Goal: Navigation & Orientation: Find specific page/section

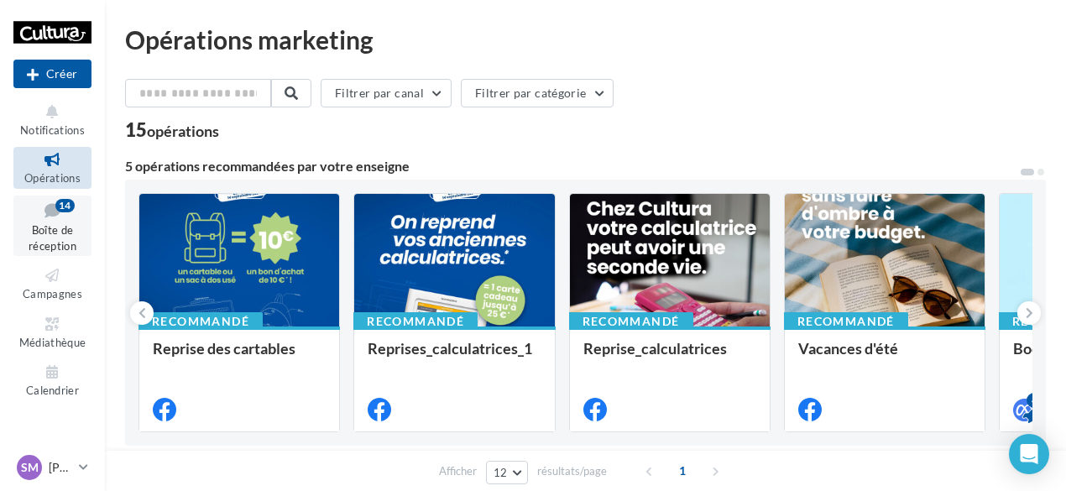
click at [53, 221] on link "Boîte de réception 14" at bounding box center [52, 226] width 78 height 61
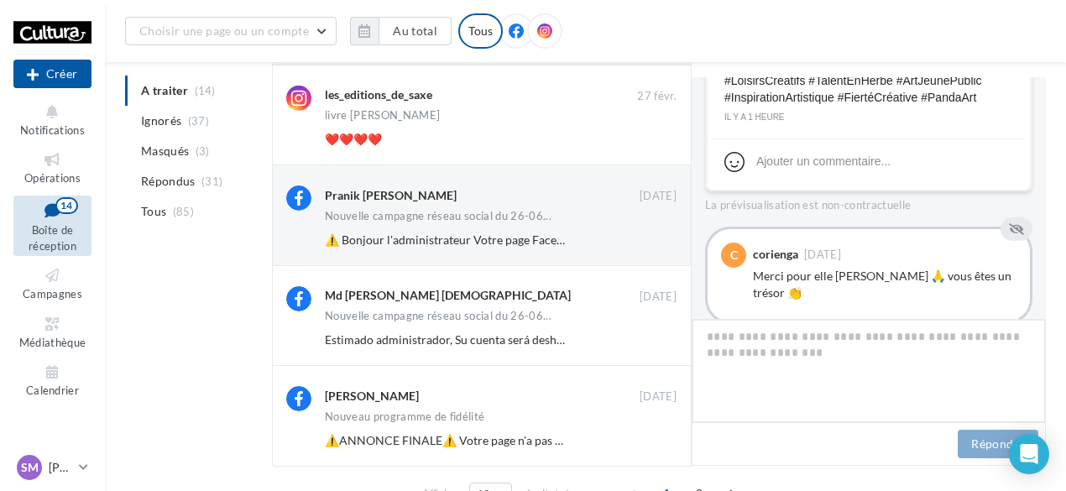
scroll to position [787, 0]
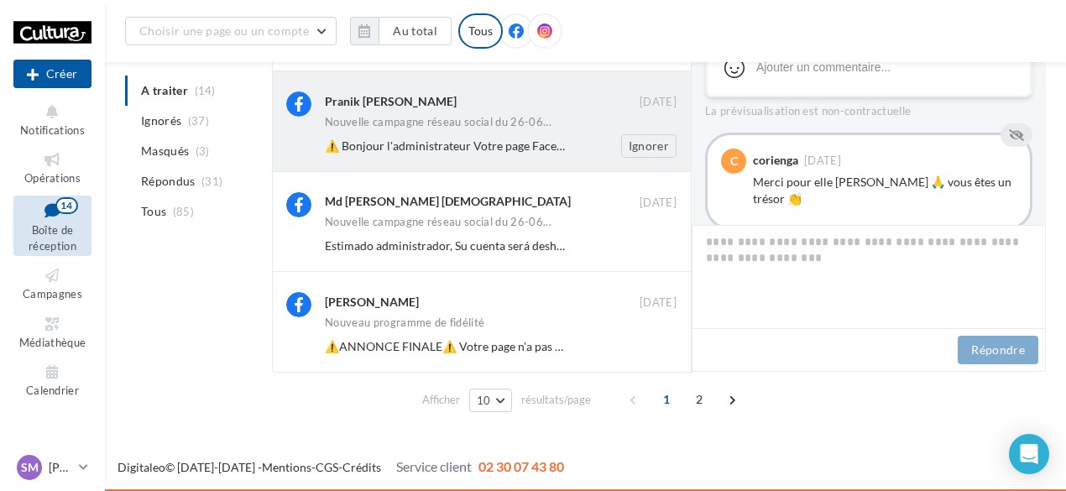
click at [415, 161] on div "Pranik Khadka 02/07/2024 Nouvelle campagne réseau social du 26-06... Ignorer" at bounding box center [482, 121] width 420 height 100
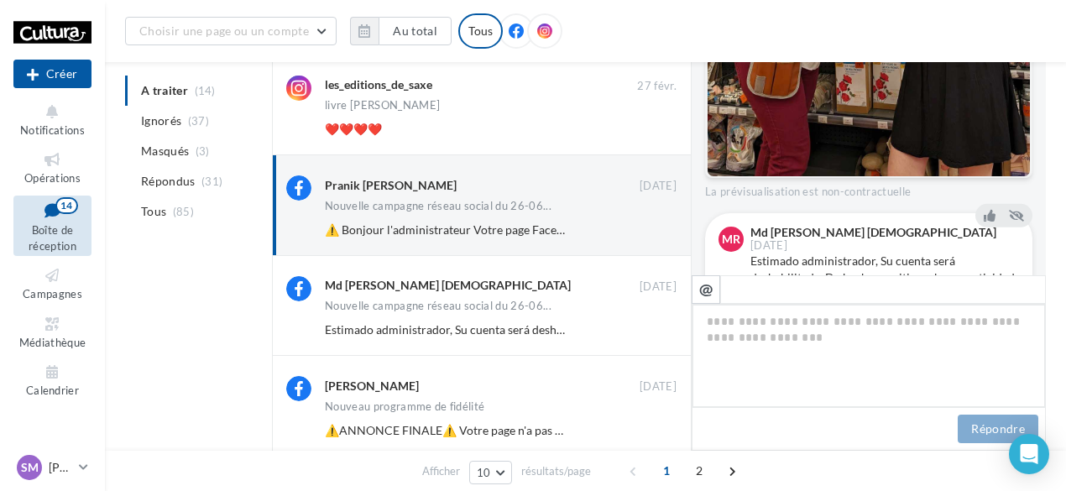
scroll to position [599, 0]
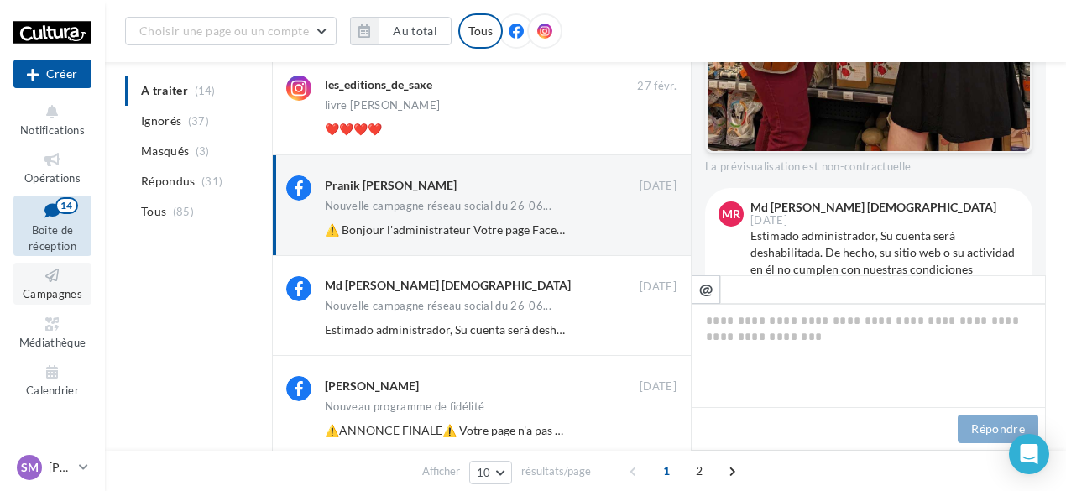
click at [60, 285] on link "Campagnes" at bounding box center [52, 283] width 78 height 41
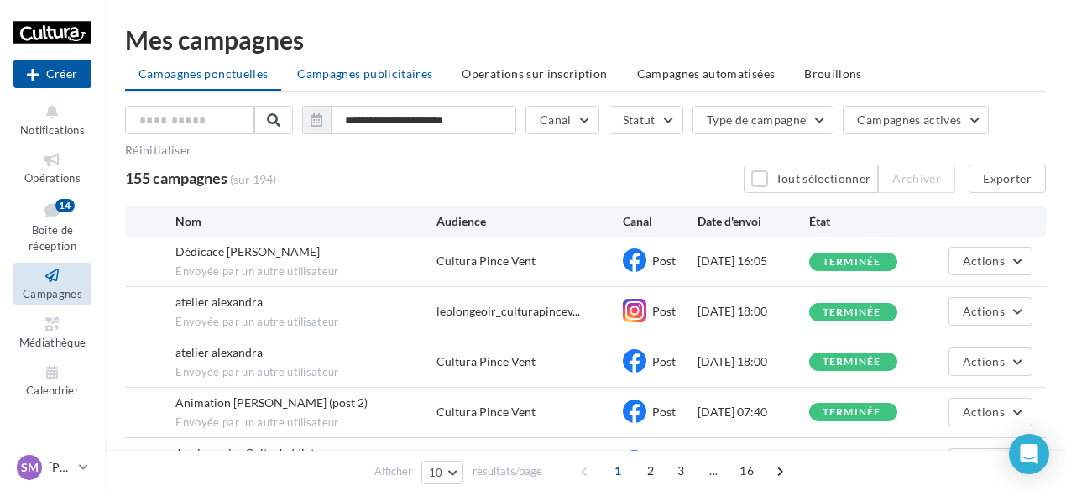
click at [390, 74] on span "Campagnes publicitaires" at bounding box center [364, 73] width 135 height 14
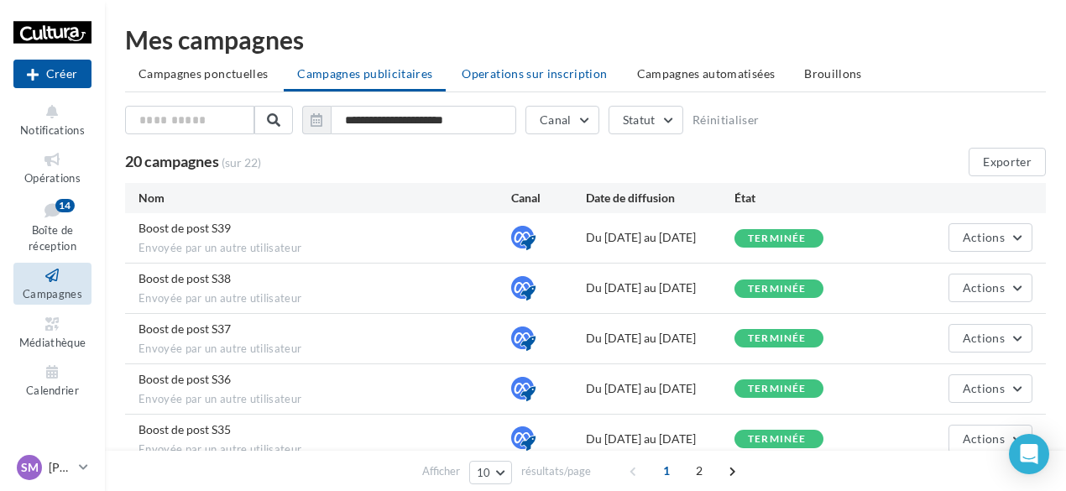
click at [515, 80] on span "Operations sur inscription" at bounding box center [534, 73] width 145 height 14
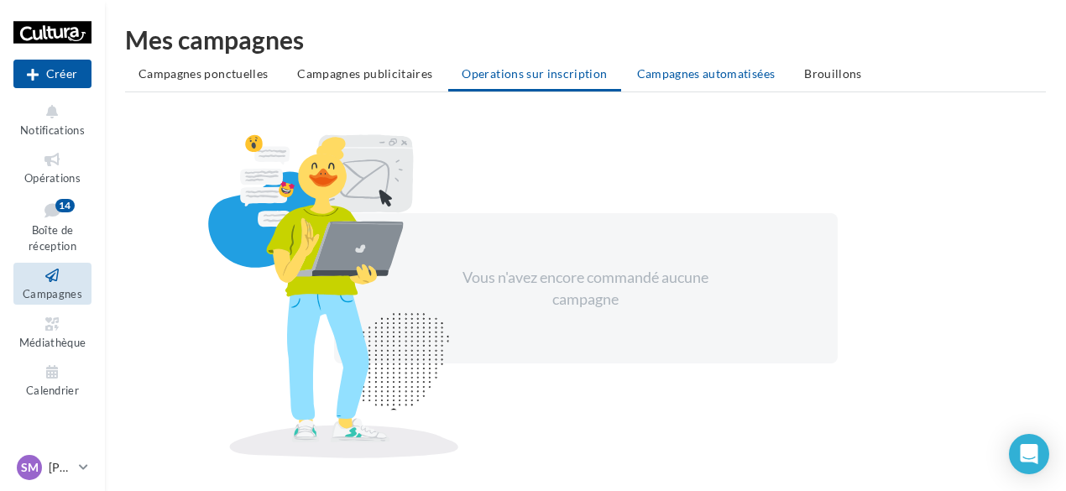
click at [649, 73] on span "Campagnes automatisées" at bounding box center [706, 73] width 138 height 14
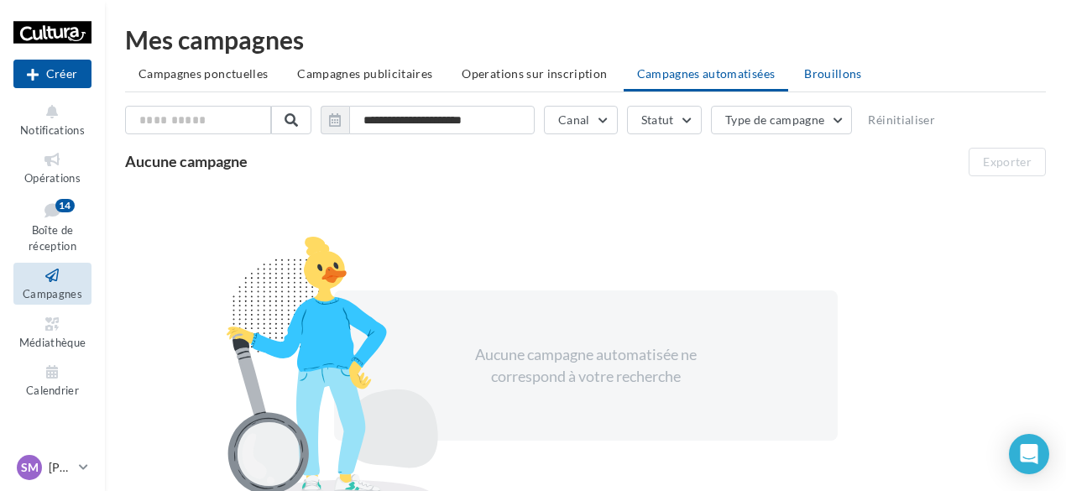
click at [847, 75] on span "Brouillons" at bounding box center [833, 73] width 58 height 14
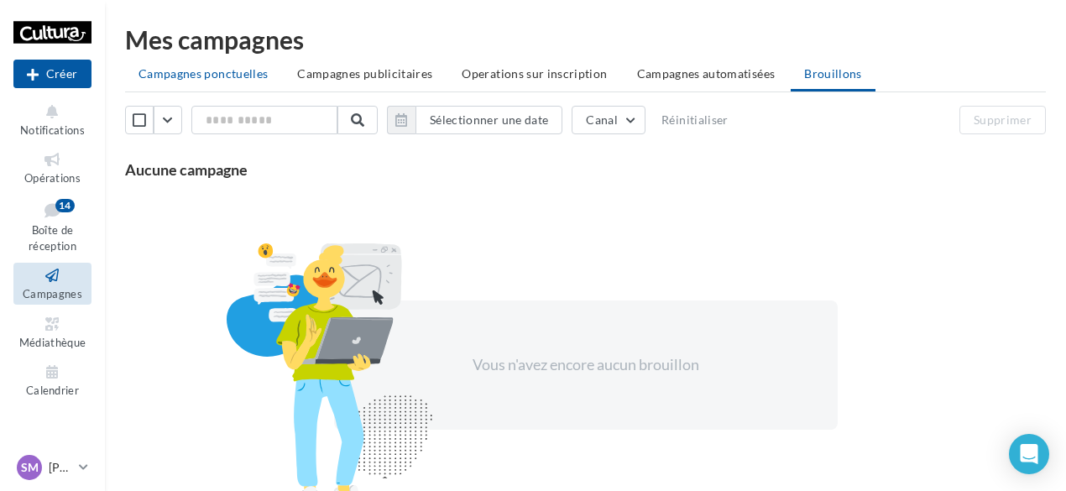
click at [185, 74] on span "Campagnes ponctuelles" at bounding box center [202, 73] width 129 height 14
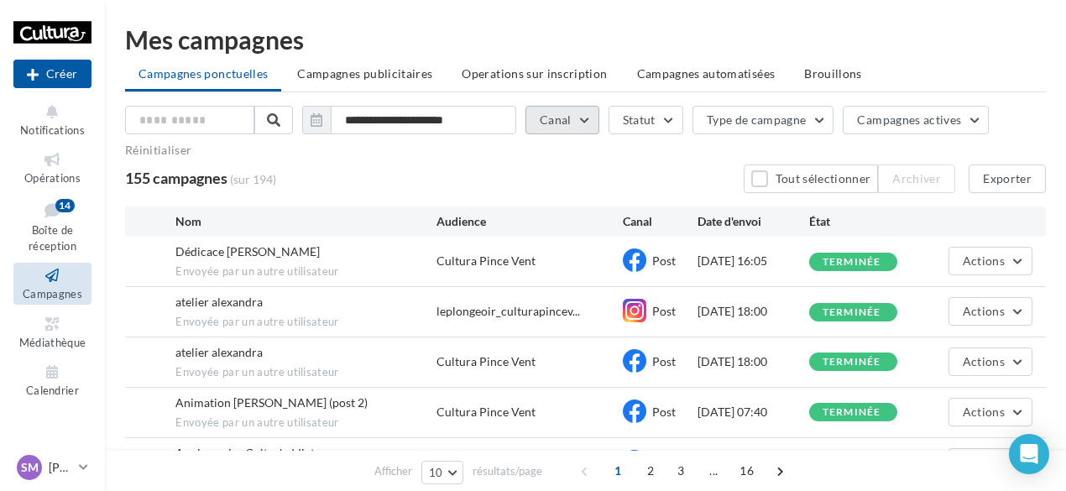
click at [578, 120] on button "Canal" at bounding box center [562, 120] width 74 height 29
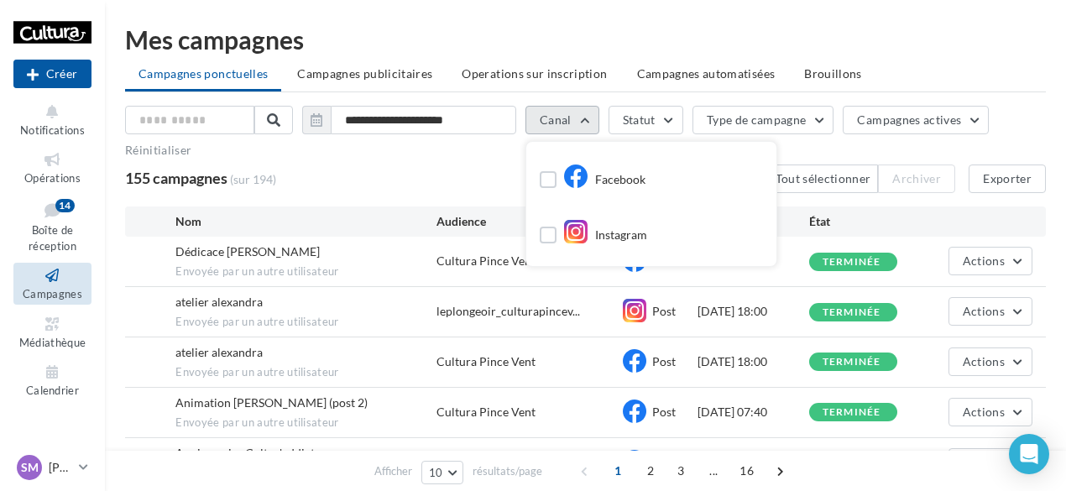
click at [579, 120] on button "Canal" at bounding box center [562, 120] width 74 height 29
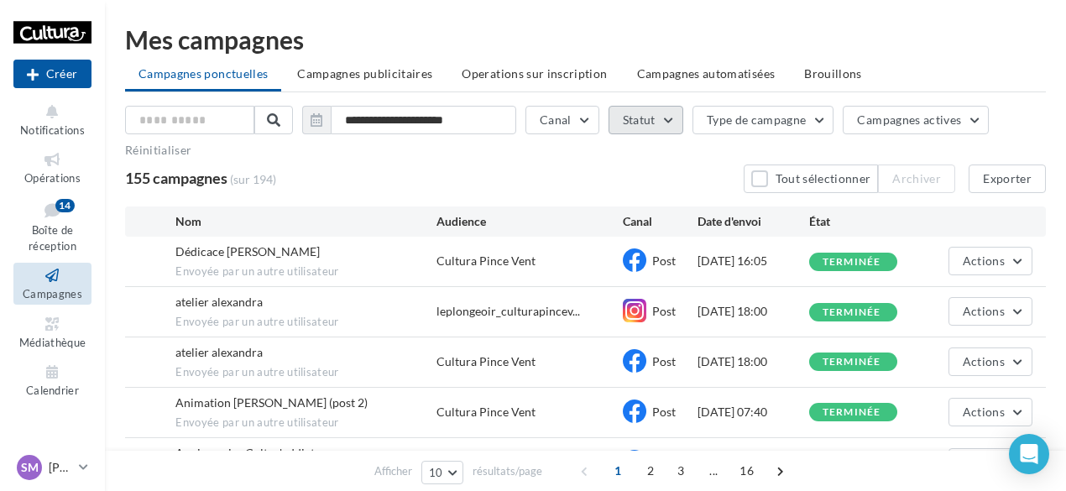
click at [666, 123] on button "Statut" at bounding box center [645, 120] width 75 height 29
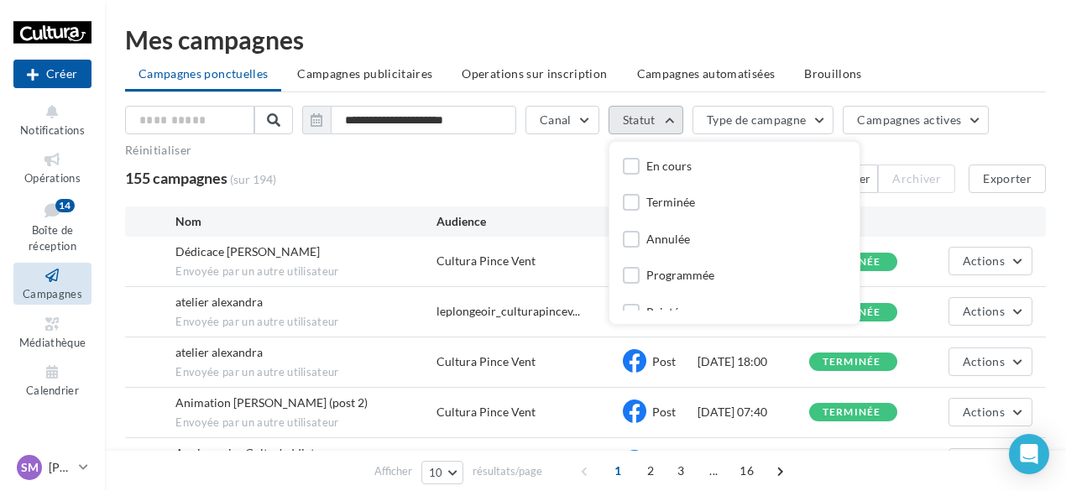
click at [666, 122] on button "Statut" at bounding box center [645, 120] width 75 height 29
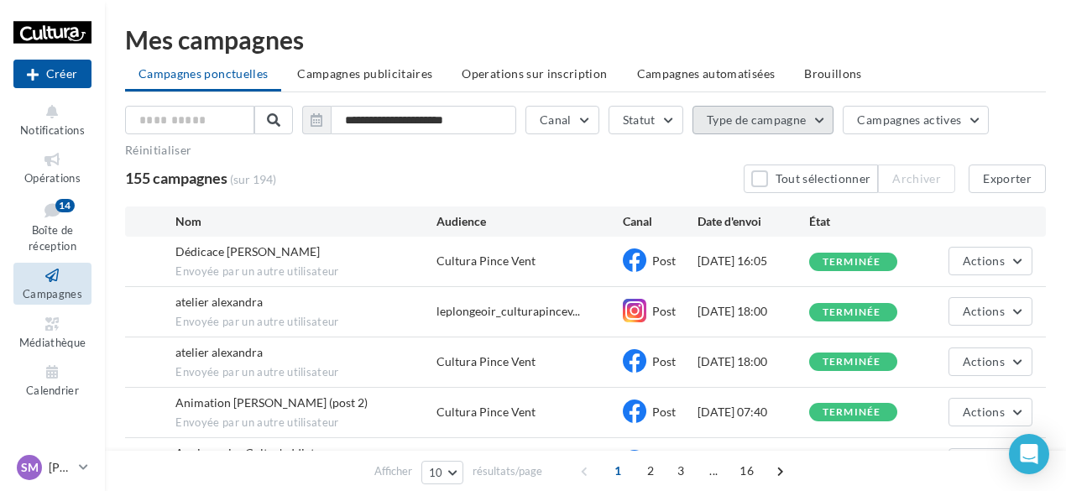
click at [819, 123] on button "Type de campagne" at bounding box center [763, 120] width 142 height 29
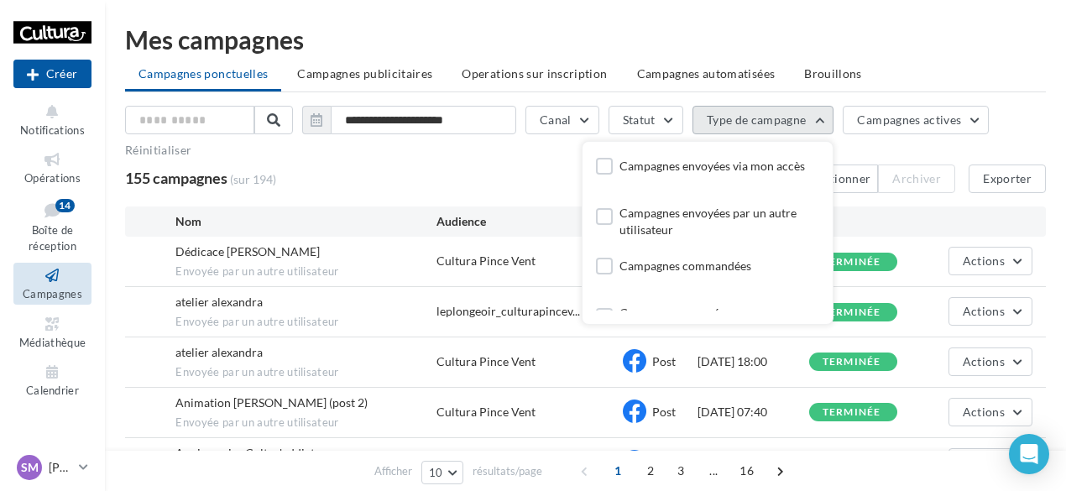
click at [819, 123] on button "Type de campagne" at bounding box center [763, 120] width 142 height 29
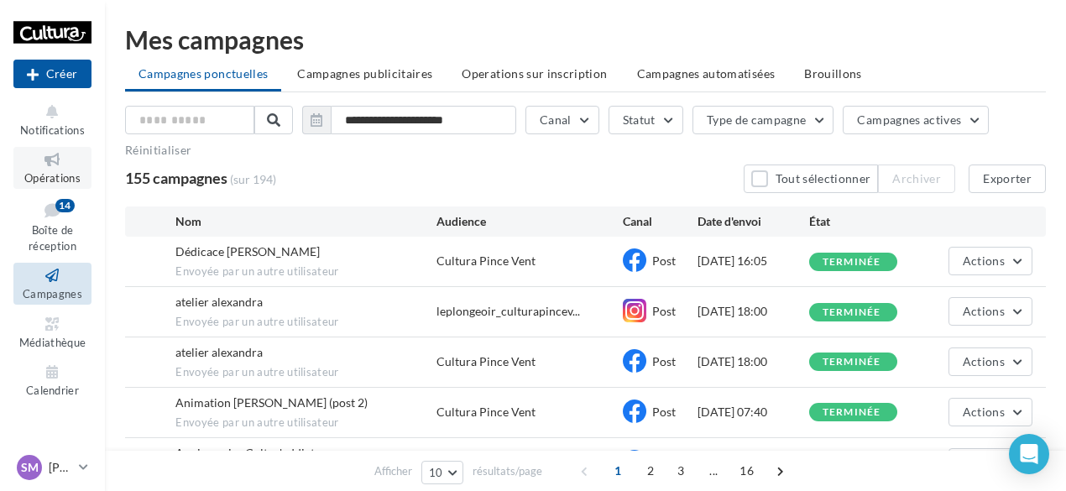
click at [59, 173] on span "Opérations" at bounding box center [52, 177] width 56 height 13
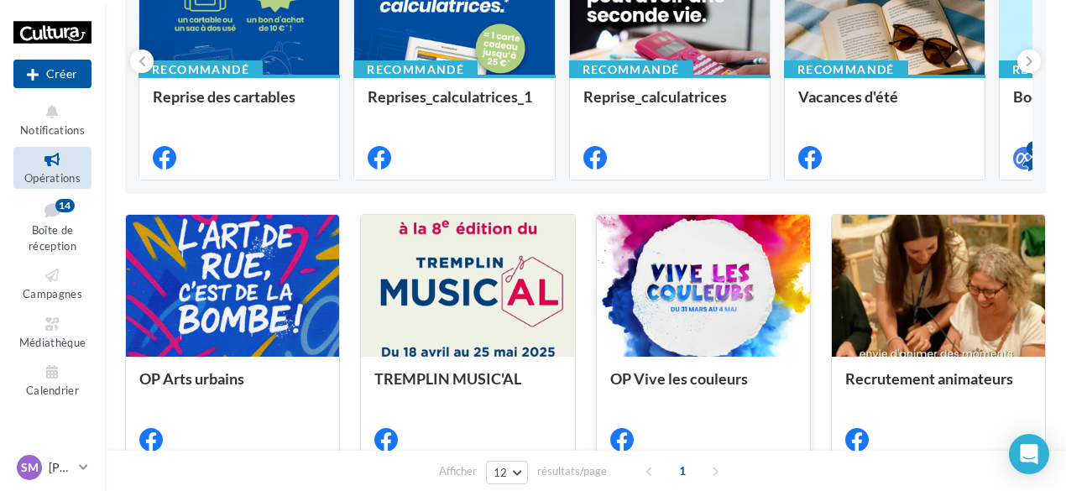
scroll to position [168, 0]
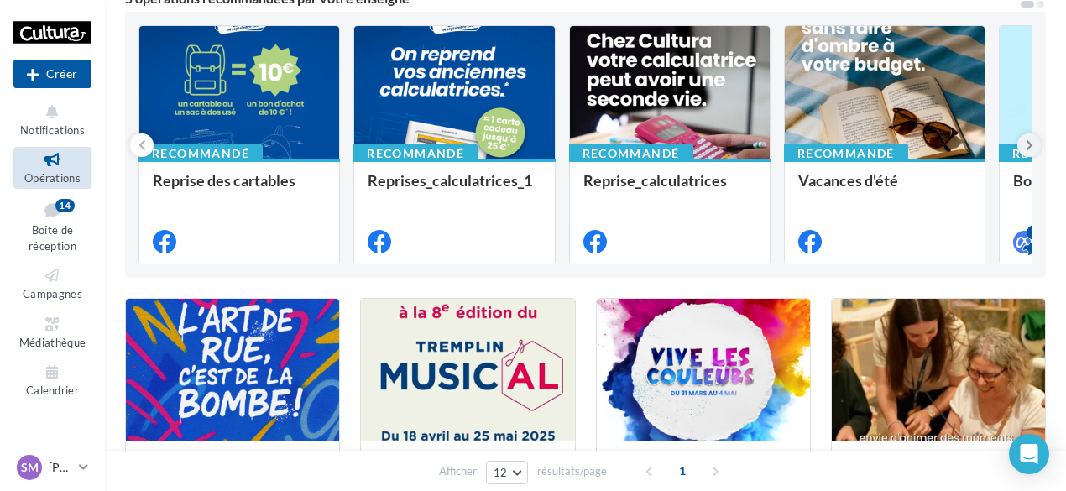
click at [1029, 144] on icon at bounding box center [1029, 145] width 8 height 17
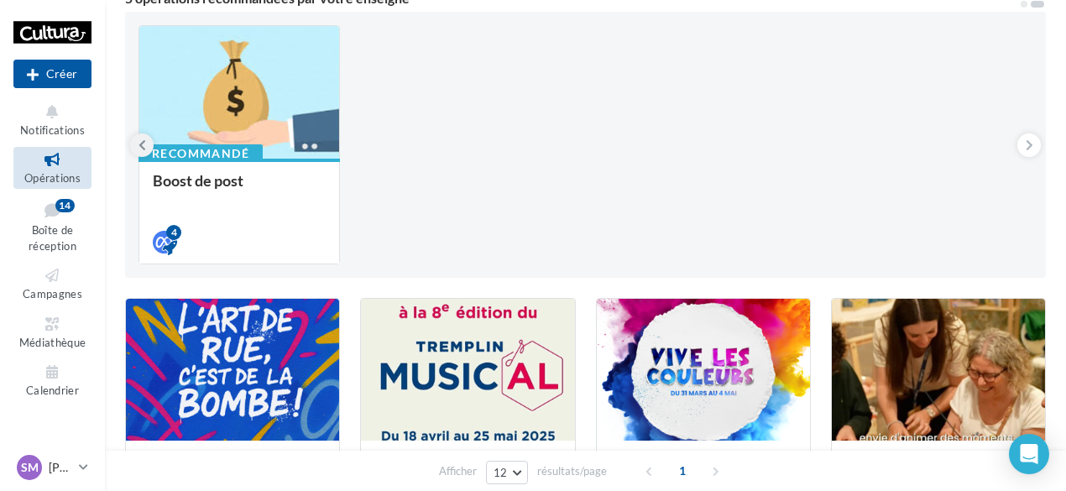
click at [142, 145] on icon at bounding box center [142, 145] width 8 height 17
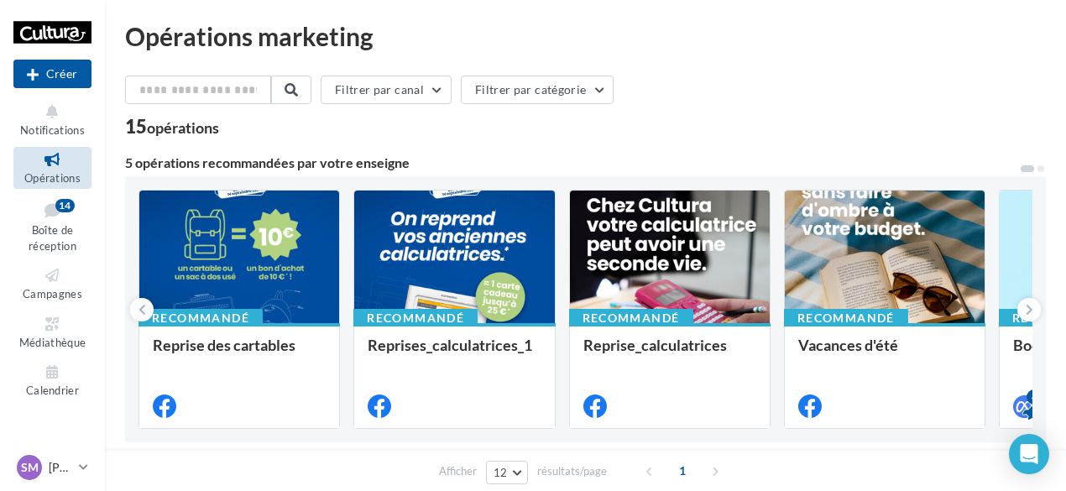
scroll to position [0, 0]
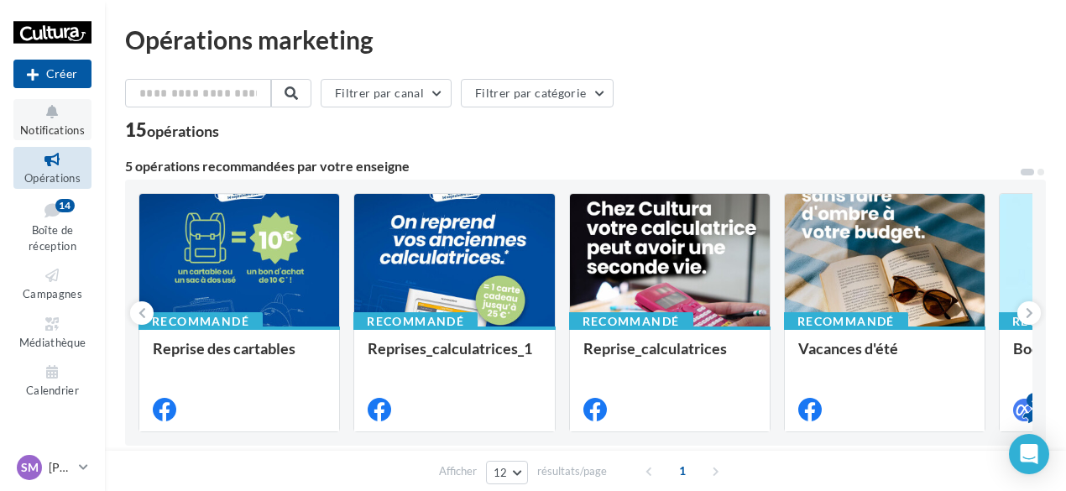
click at [63, 127] on span "Notifications" at bounding box center [52, 129] width 65 height 13
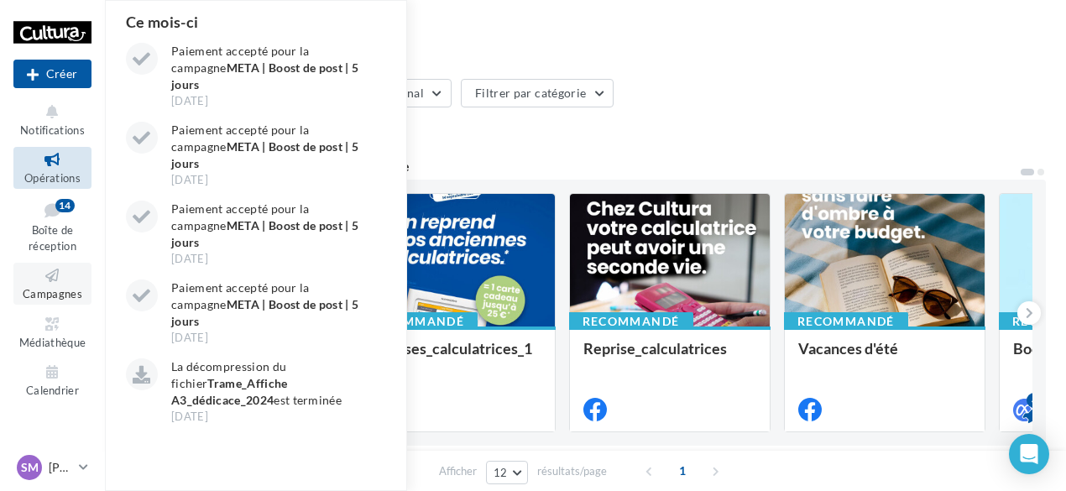
click at [42, 295] on span "Campagnes" at bounding box center [53, 293] width 60 height 13
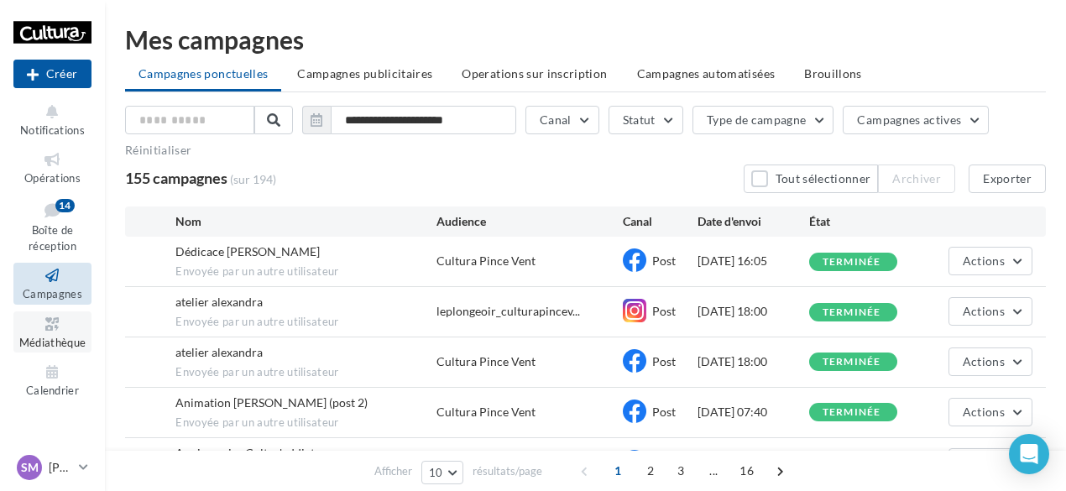
click at [39, 322] on icon at bounding box center [52, 324] width 68 height 19
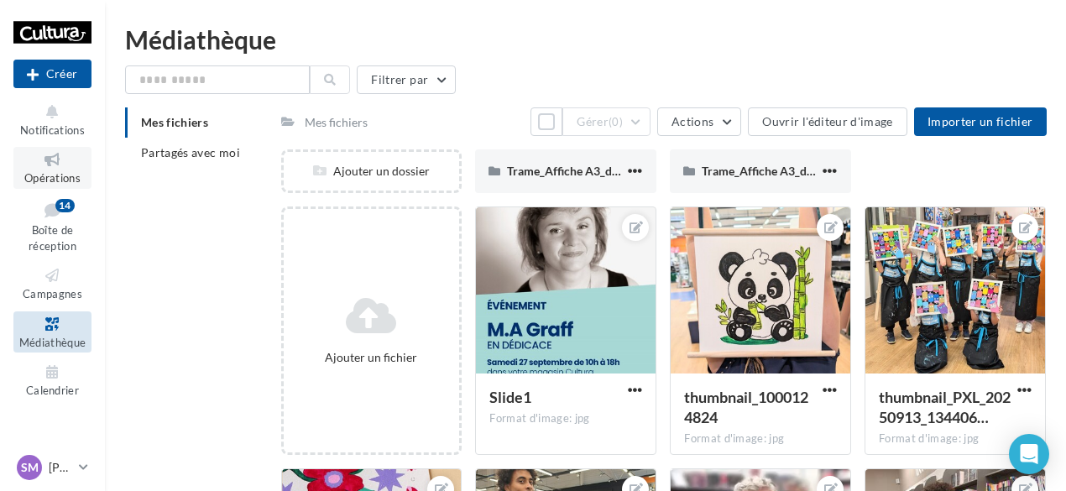
click at [57, 177] on span "Opérations" at bounding box center [52, 177] width 56 height 13
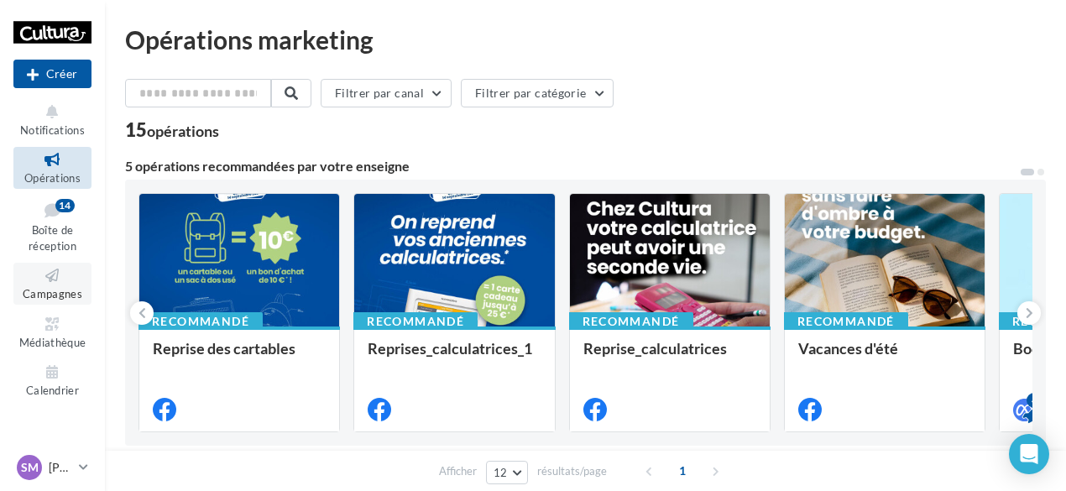
click at [55, 269] on icon at bounding box center [52, 275] width 68 height 19
